Goal: Complete application form

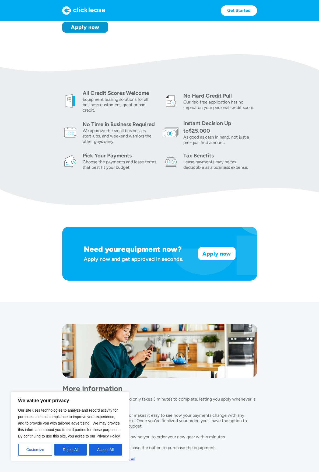
scroll to position [158, 0]
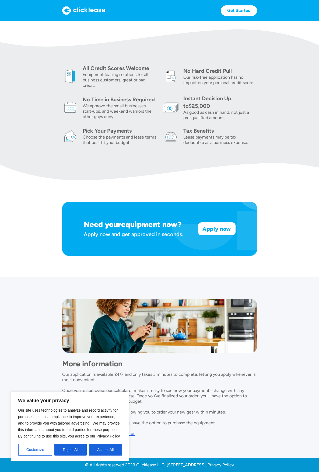
click at [23, 366] on section "More information Our application is available 24/7 and only takes 3 minutes to …" at bounding box center [159, 367] width 319 height 181
click at [112, 450] on button "Accept All" at bounding box center [105, 450] width 33 height 12
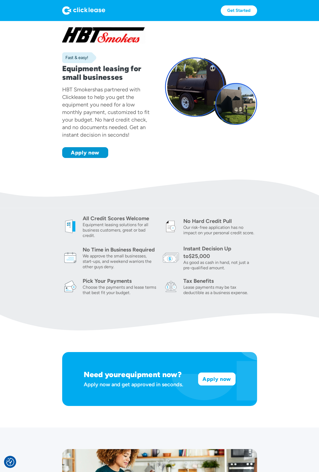
scroll to position [0, 0]
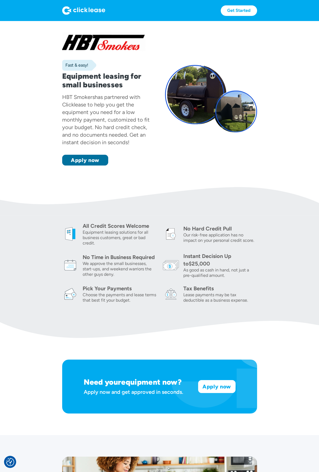
click at [85, 160] on link "Apply now" at bounding box center [85, 160] width 46 height 11
